Goal: Transaction & Acquisition: Purchase product/service

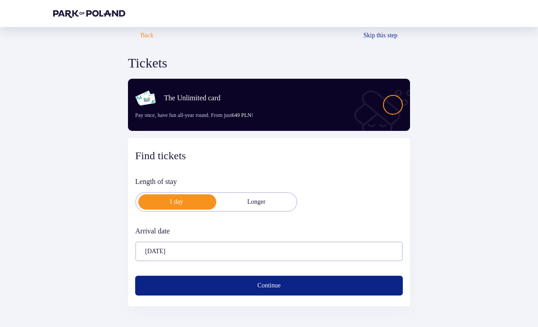
scroll to position [8, 0]
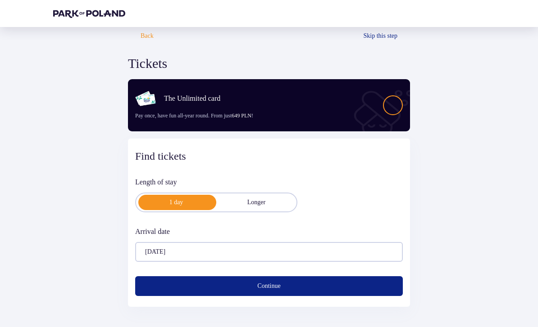
click at [149, 295] on button "Continue" at bounding box center [269, 287] width 268 height 20
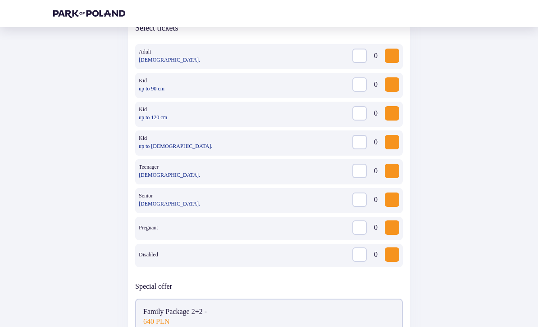
scroll to position [277, 0]
click at [389, 58] on span "Increase" at bounding box center [391, 55] width 11 height 11
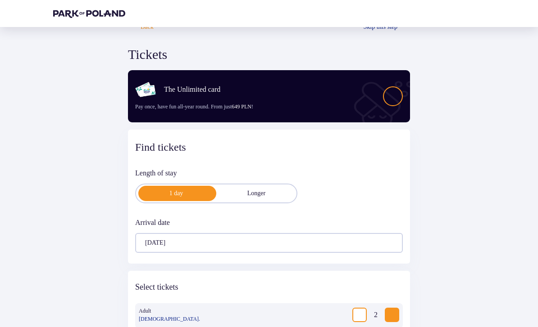
scroll to position [0, 0]
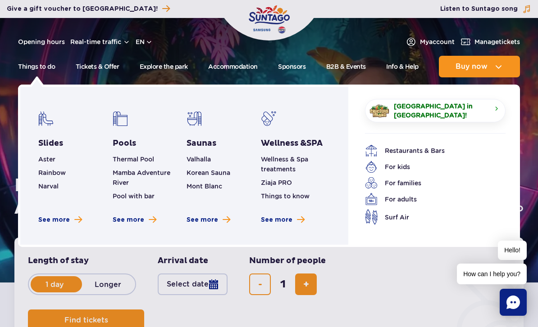
click at [118, 158] on link "Thermal Pool" at bounding box center [133, 159] width 41 height 7
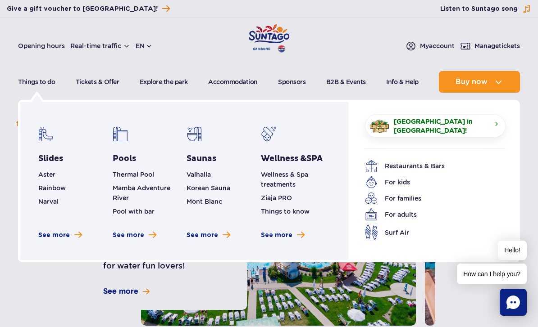
click at [113, 235] on span "See more" at bounding box center [129, 235] width 32 height 9
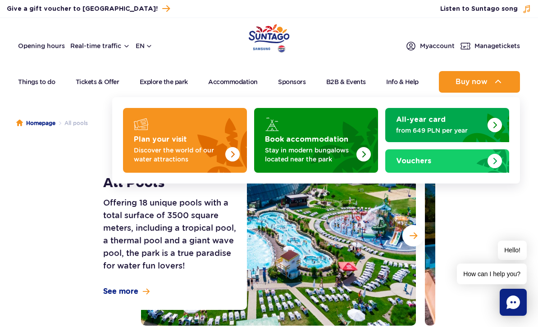
click at [231, 156] on img "Plan your visit" at bounding box center [232, 154] width 14 height 14
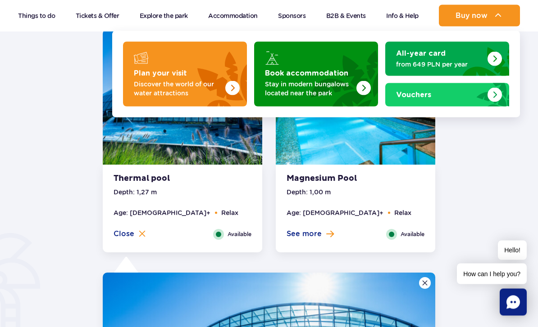
scroll to position [657, 0]
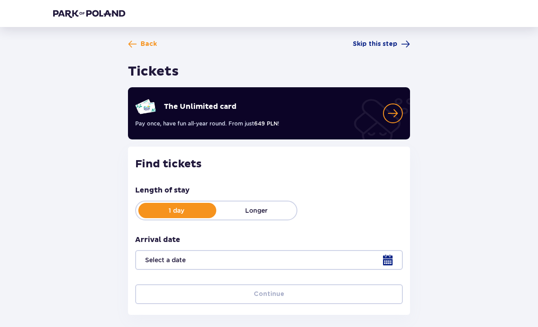
scroll to position [20, 0]
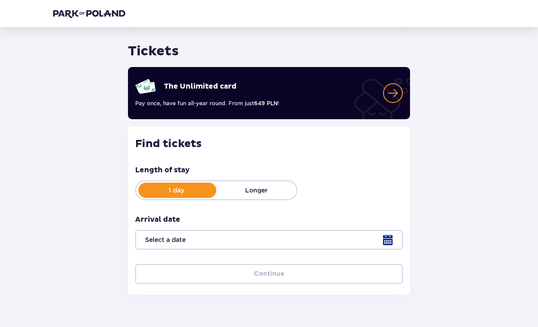
click at [389, 241] on div at bounding box center [269, 240] width 268 height 20
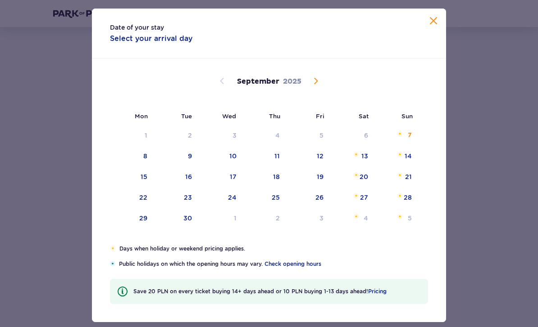
click at [317, 86] on span "Calendar" at bounding box center [315, 81] width 11 height 11
click at [143, 167] on div "6" at bounding box center [132, 157] width 45 height 20
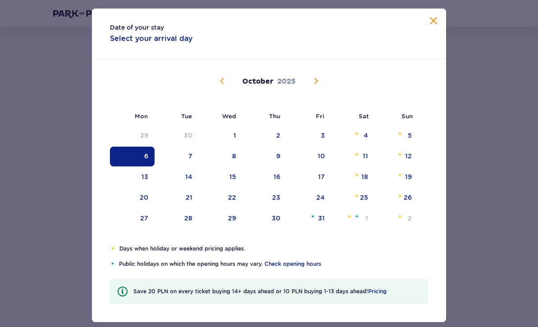
type input "06.10.25"
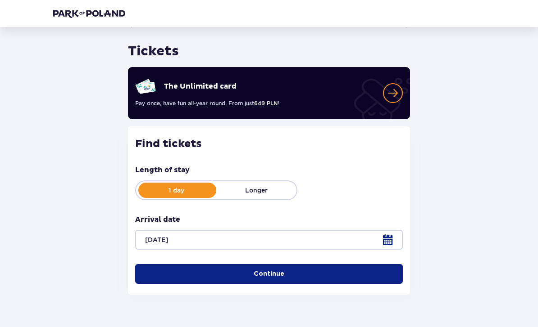
click at [346, 275] on button "Continue" at bounding box center [269, 274] width 268 height 20
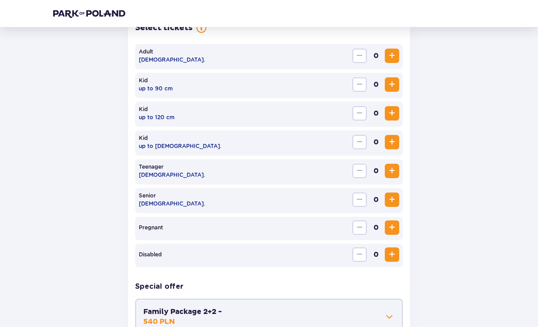
scroll to position [277, 0]
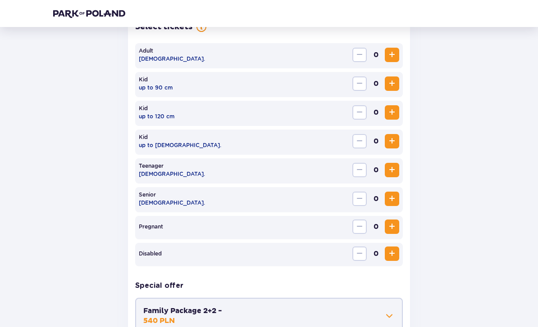
click at [393, 62] on button "Increase" at bounding box center [392, 55] width 14 height 14
click at [392, 62] on button "Increase" at bounding box center [392, 55] width 14 height 14
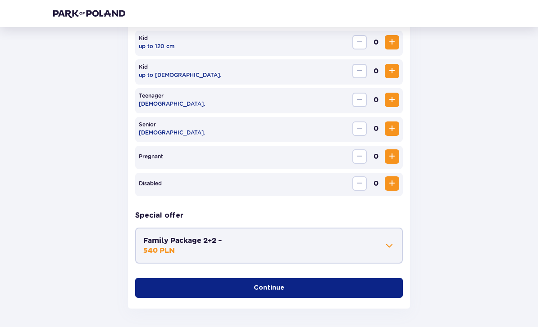
scroll to position [354, 0]
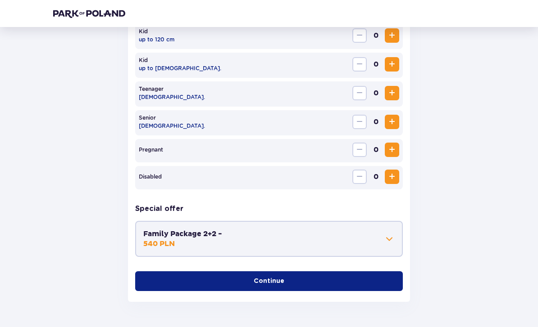
click at [298, 287] on button "Continue" at bounding box center [269, 282] width 268 height 20
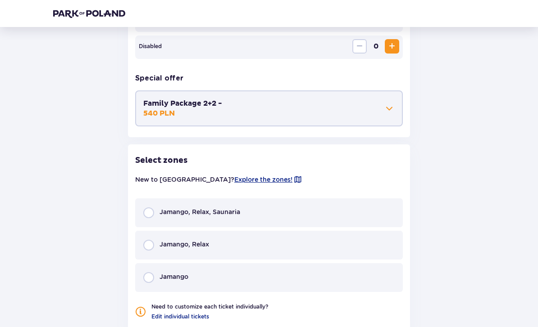
scroll to position [542, 0]
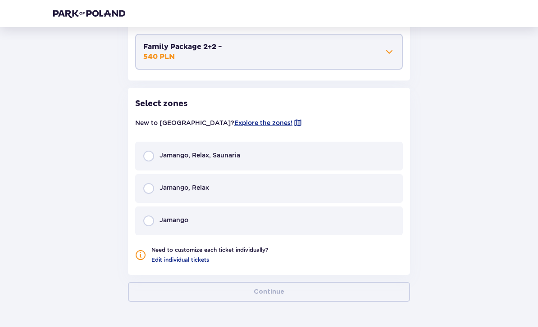
click at [145, 189] on input "radio" at bounding box center [148, 188] width 11 height 11
radio input "true"
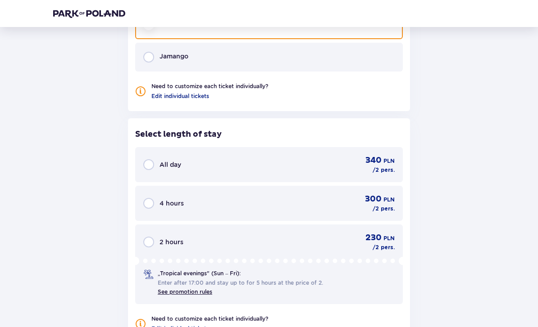
scroll to position [705, 0]
click at [150, 203] on input "radio" at bounding box center [148, 204] width 11 height 11
radio input "true"
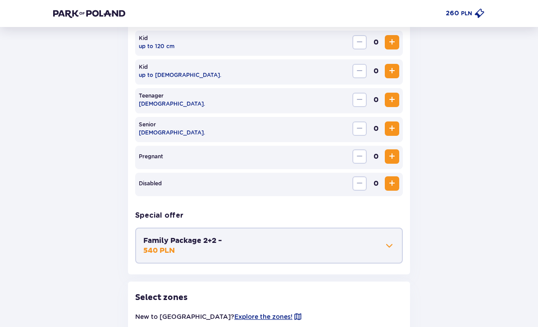
scroll to position [313, 0]
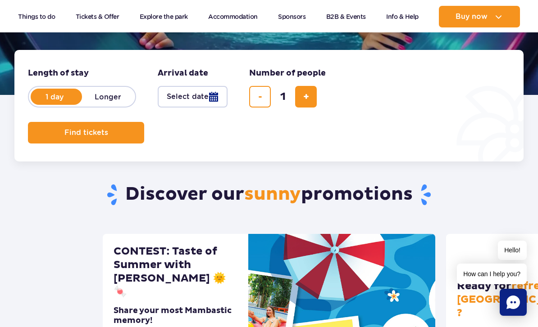
scroll to position [178, 0]
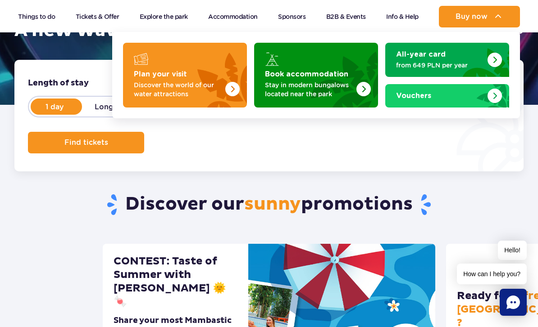
click at [234, 97] on img "Plan your visit" at bounding box center [211, 72] width 72 height 70
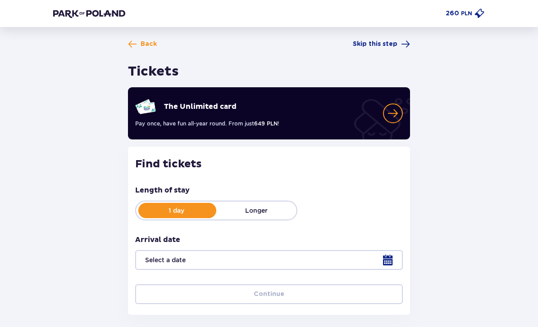
type input "[DATE]"
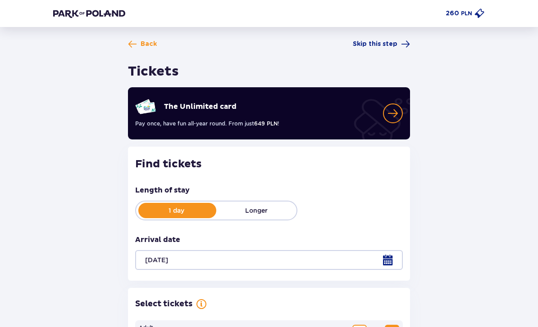
click at [268, 212] on p "Longer" at bounding box center [256, 210] width 80 height 9
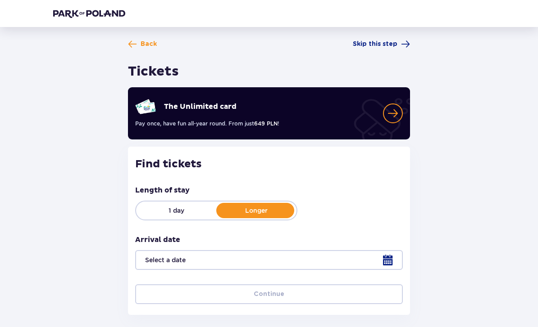
click at [185, 209] on p "1 day" at bounding box center [176, 210] width 80 height 9
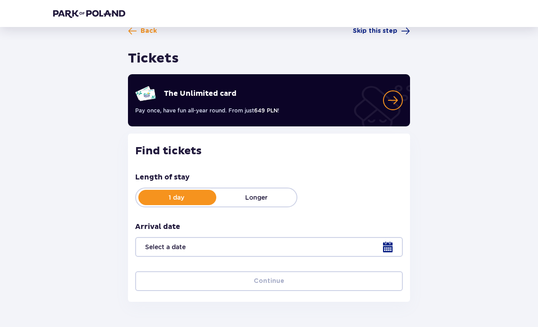
scroll to position [14, 0]
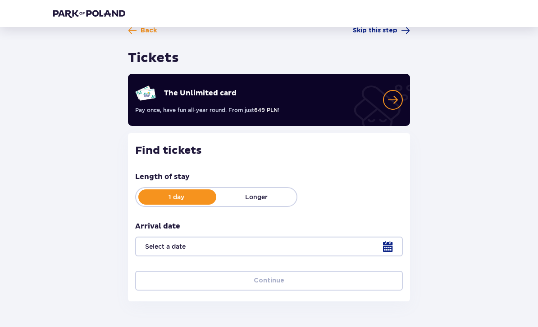
click at [402, 25] on header at bounding box center [269, 13] width 538 height 27
click at [402, 33] on span at bounding box center [405, 30] width 9 height 9
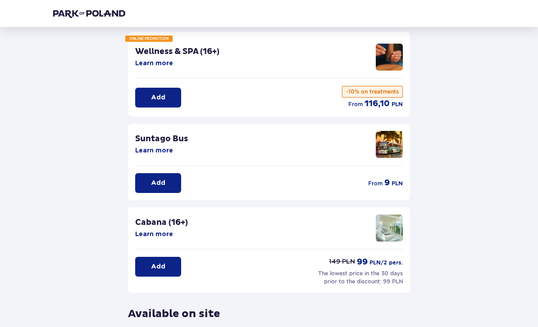
click at [148, 95] on button "Add" at bounding box center [158, 98] width 46 height 20
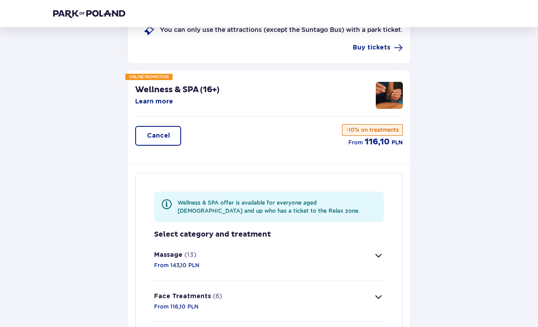
scroll to position [73, 0]
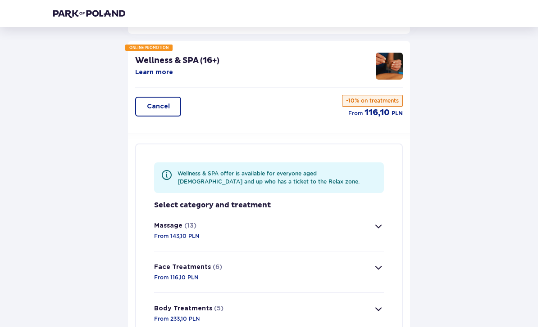
click at [357, 237] on button "Massage (13) From 143,10 PLN" at bounding box center [269, 230] width 230 height 41
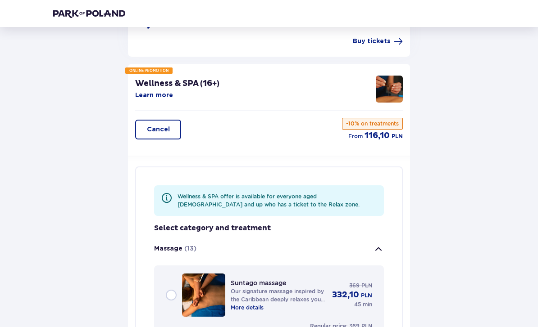
click at [154, 124] on button "Cancel" at bounding box center [158, 130] width 46 height 20
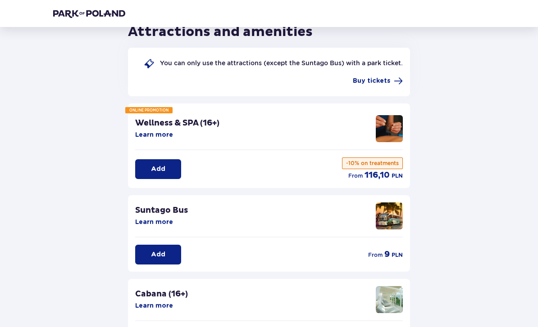
scroll to position [0, 0]
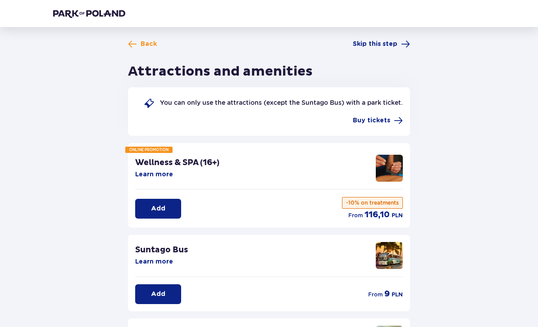
click at [375, 48] on span "Skip this step" at bounding box center [375, 44] width 45 height 9
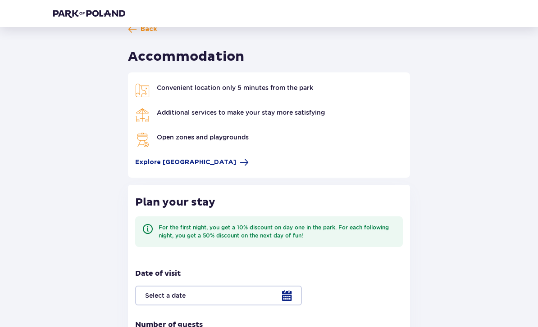
scroll to position [14, 0]
click at [211, 165] on span "Explore Suntago Village" at bounding box center [185, 163] width 101 height 9
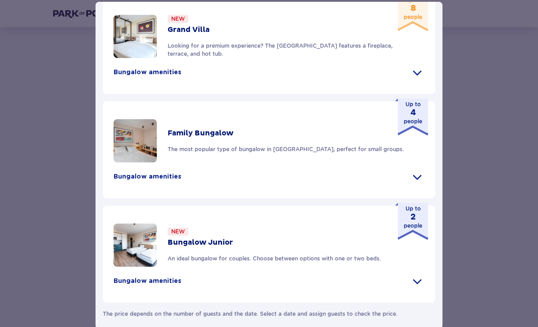
scroll to position [506, 0]
click at [495, 95] on div "Suntago Village Suntago Village is the perfect place for fans tropical climate …" at bounding box center [269, 165] width 538 height 331
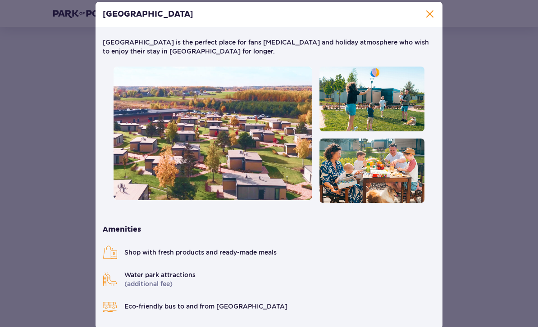
click at [495, 95] on div "Back Accommodation Convenient location only 5 minutes from the park Additional …" at bounding box center [269, 284] width 538 height 543
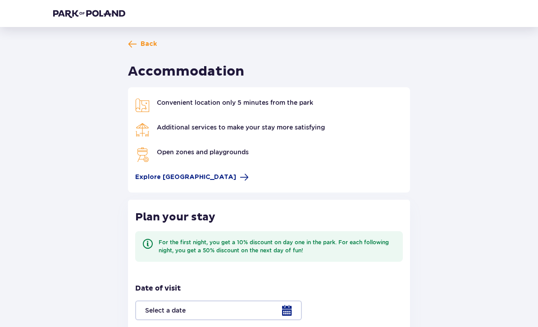
click at [139, 48] on span "Back" at bounding box center [142, 44] width 29 height 9
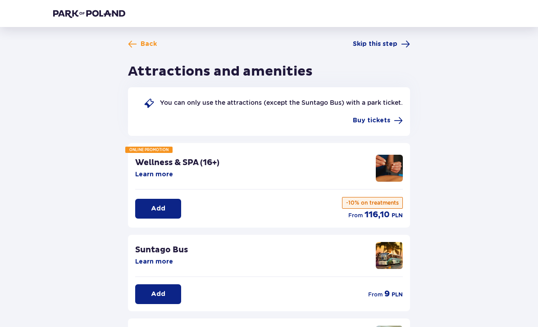
click at [143, 48] on span "Back" at bounding box center [149, 44] width 16 height 9
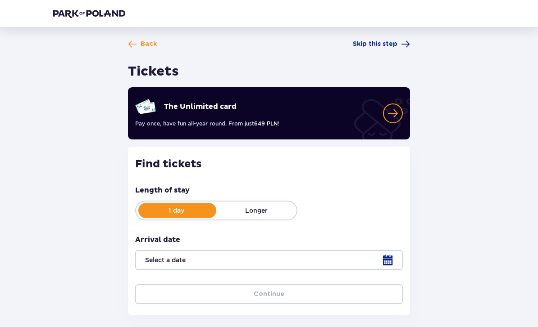
click at [144, 48] on span "Back" at bounding box center [149, 44] width 16 height 9
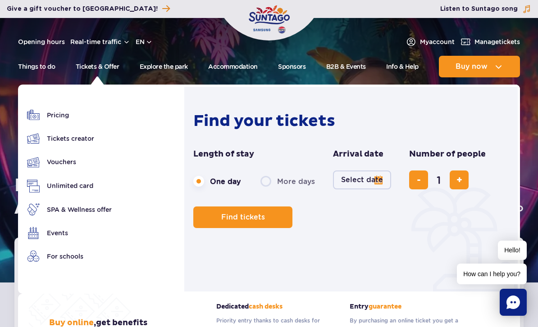
click at [50, 118] on link "Pricing" at bounding box center [69, 115] width 85 height 13
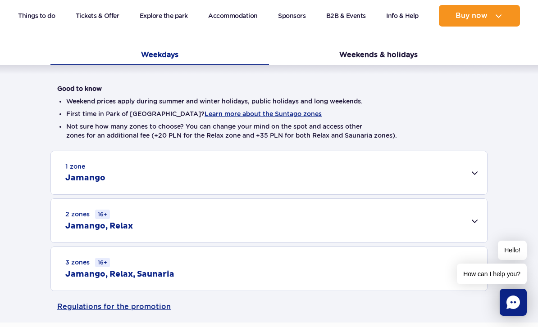
scroll to position [184, 0]
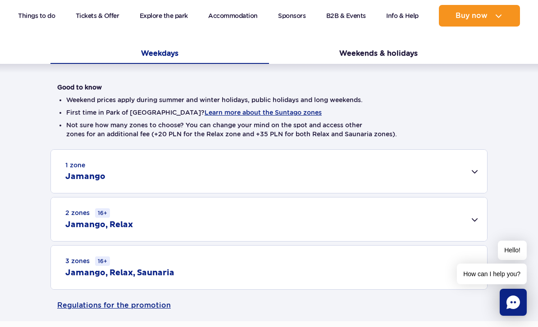
click at [473, 170] on div "1 zone Jamango" at bounding box center [269, 171] width 436 height 43
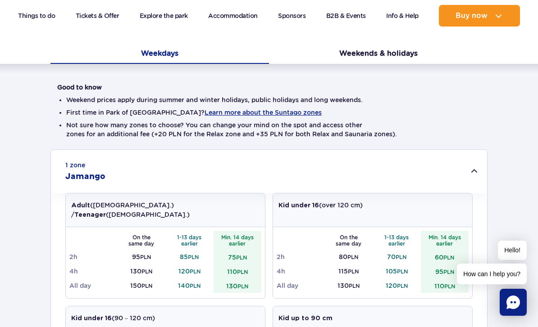
click at [472, 164] on div "1 zone Jamango" at bounding box center [269, 171] width 436 height 43
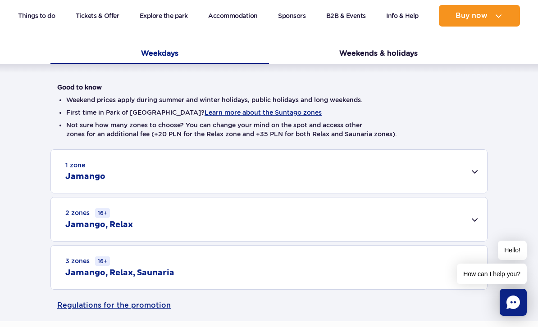
click at [245, 116] on button "Learn more about the Suntago zones" at bounding box center [262, 112] width 117 height 7
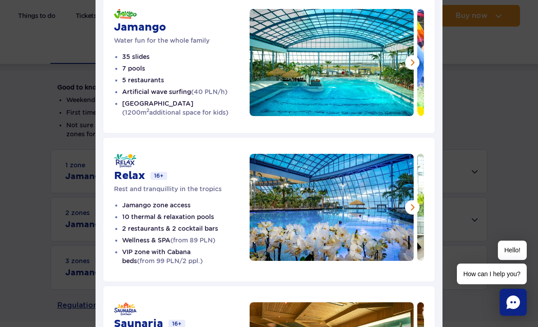
scroll to position [88, 0]
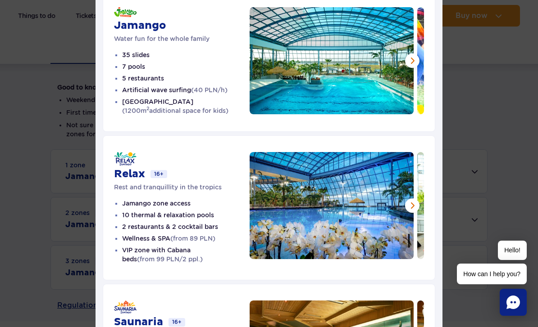
click at [531, 109] on div "Suntago Zones Jamango Water fun for the whole family 35 slides 7 pools 5 restau…" at bounding box center [269, 188] width 538 height 553
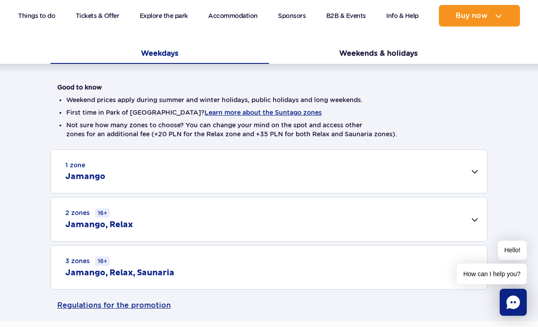
click at [507, 115] on div "Good to know Weekend prices apply during summer and winter holidays, public hol…" at bounding box center [269, 177] width 538 height 226
click at [473, 220] on div "2 zones 16+ [GEOGRAPHIC_DATA], Relax" at bounding box center [269, 220] width 436 height 44
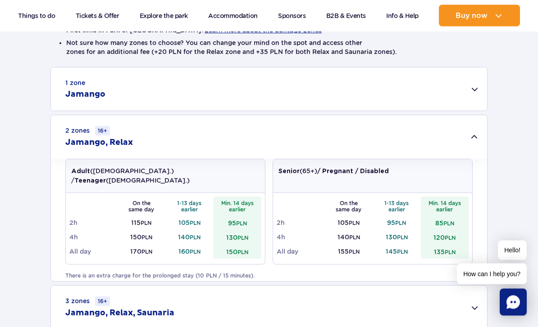
scroll to position [269, 0]
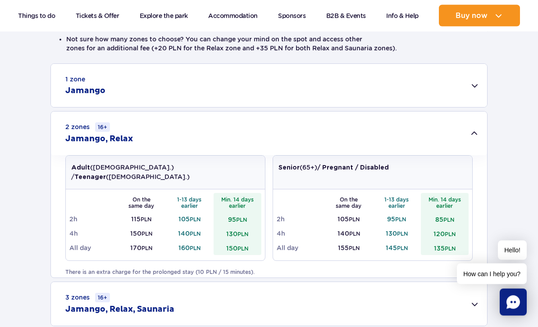
click at [469, 95] on div "1 zone Jamango" at bounding box center [269, 85] width 436 height 43
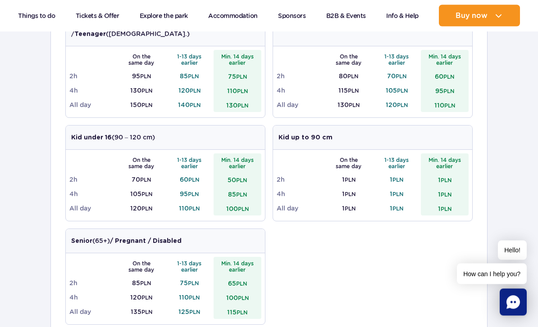
scroll to position [366, 0]
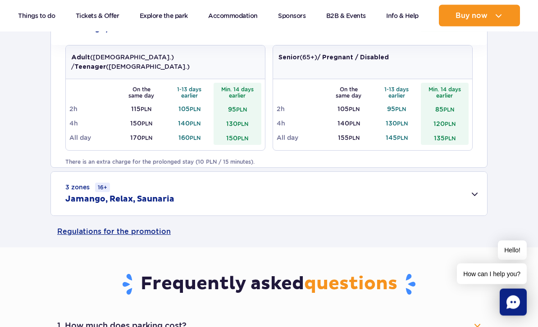
click at [451, 201] on div "3 zones 16+ Jamango, Relax, Saunaria" at bounding box center [269, 194] width 436 height 44
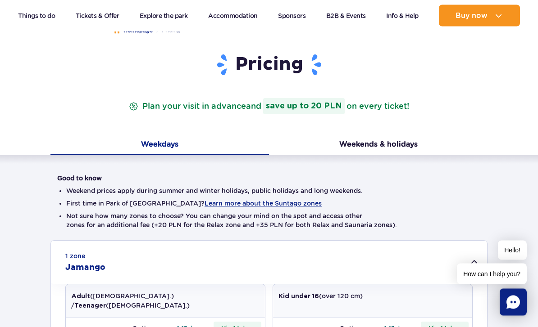
scroll to position [110, 0]
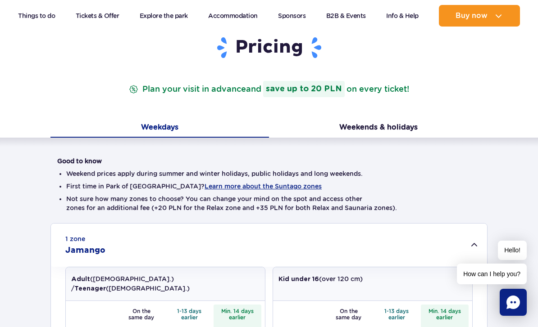
click at [255, 183] on button "Learn more about the Suntago zones" at bounding box center [262, 186] width 117 height 7
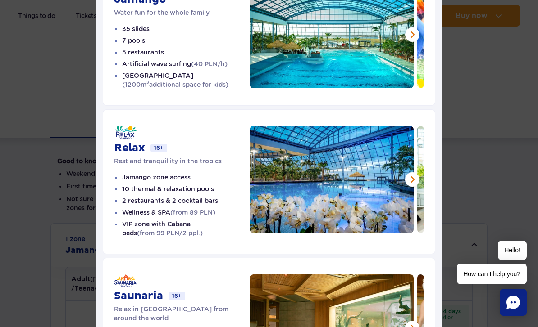
scroll to position [116, 0]
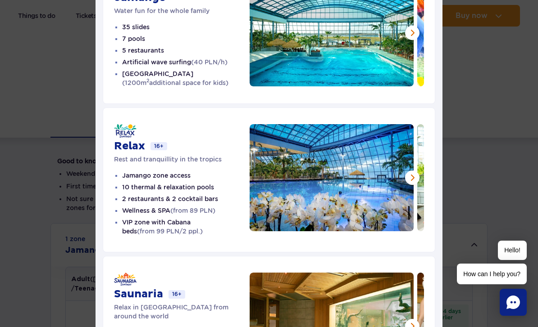
click at [204, 200] on li "2 restaurants & 2 cocktail bars" at bounding box center [185, 199] width 127 height 9
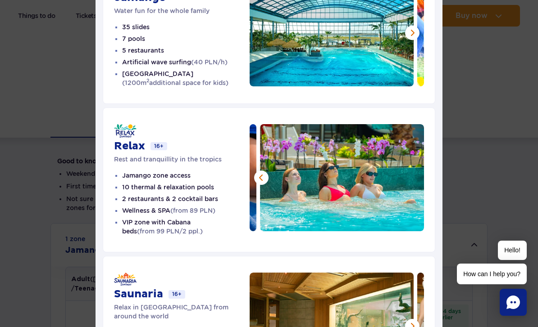
click at [200, 176] on li "Jamango zone access" at bounding box center [185, 175] width 127 height 9
click at [169, 140] on div "Relax 16+" at bounding box center [182, 147] width 136 height 14
click at [202, 231] on li "VIP zone with Cabana beds (from 99 PLN/2 ppl.)" at bounding box center [185, 227] width 127 height 18
click at [467, 117] on div "Suntago Zones Jamango Water fun for the whole family 35 slides 7 pools 5 restau…" at bounding box center [269, 160] width 538 height 553
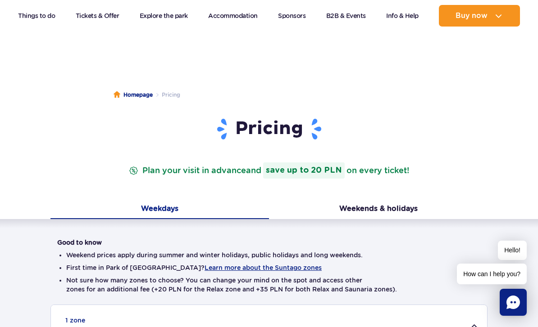
scroll to position [29, 0]
